Goal: Task Accomplishment & Management: Manage account settings

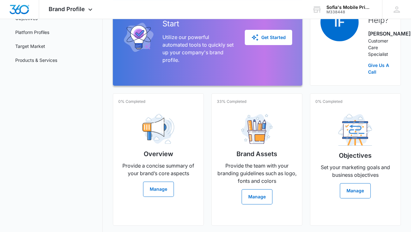
scroll to position [85, 0]
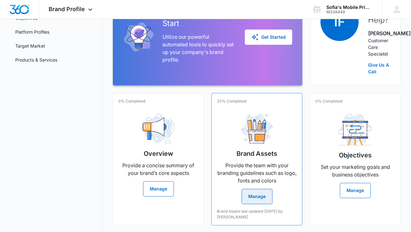
click at [253, 200] on button "Manage" at bounding box center [256, 196] width 31 height 15
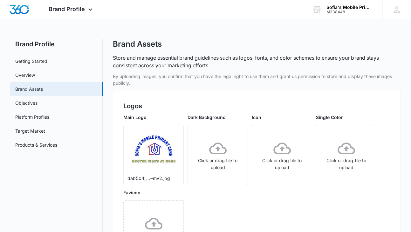
click at [49, 120] on link "Platform Profiles" at bounding box center [32, 117] width 34 height 7
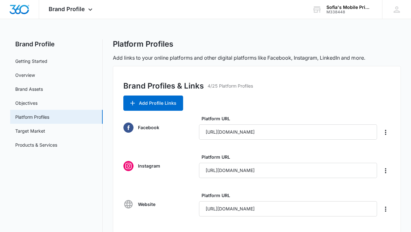
click at [33, 131] on link "Target Market" at bounding box center [30, 131] width 30 height 7
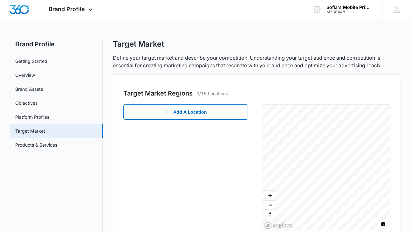
click at [338, 10] on div "M338448" at bounding box center [349, 12] width 46 height 4
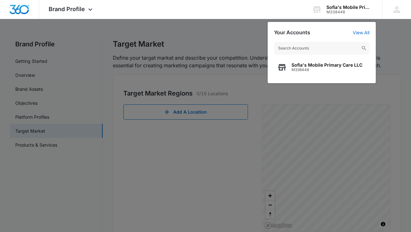
click at [322, 64] on span "Sofia's Mobile Primary Care LLC" at bounding box center [326, 65] width 71 height 5
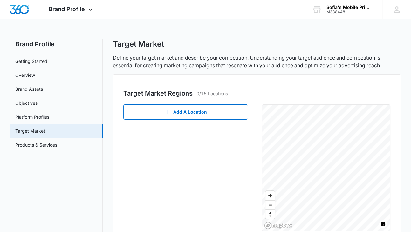
click at [352, 11] on icon at bounding box center [397, 10] width 10 height 10
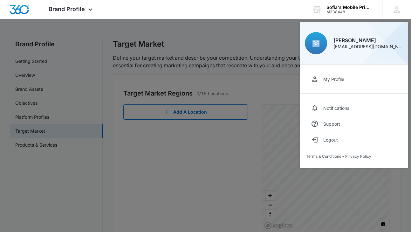
click at [352, 11] on icon at bounding box center [397, 10] width 10 height 10
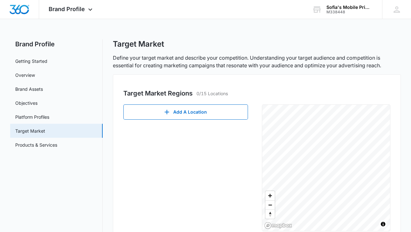
click at [352, 11] on icon at bounding box center [397, 10] width 10 height 10
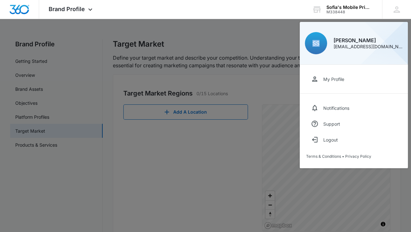
click at [340, 78] on div "My Profile" at bounding box center [333, 79] width 21 height 5
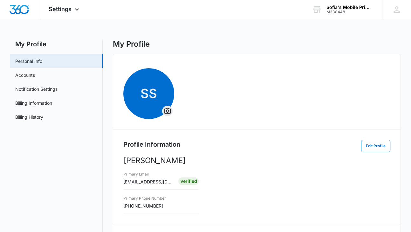
click at [76, 5] on div "Settings Apps Reputation Websites Forms CRM Email Social POS Content Ads Intell…" at bounding box center [64, 9] width 51 height 19
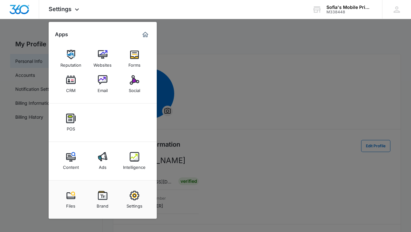
click at [102, 57] on img at bounding box center [103, 55] width 10 height 10
